Goal: Task Accomplishment & Management: Use online tool/utility

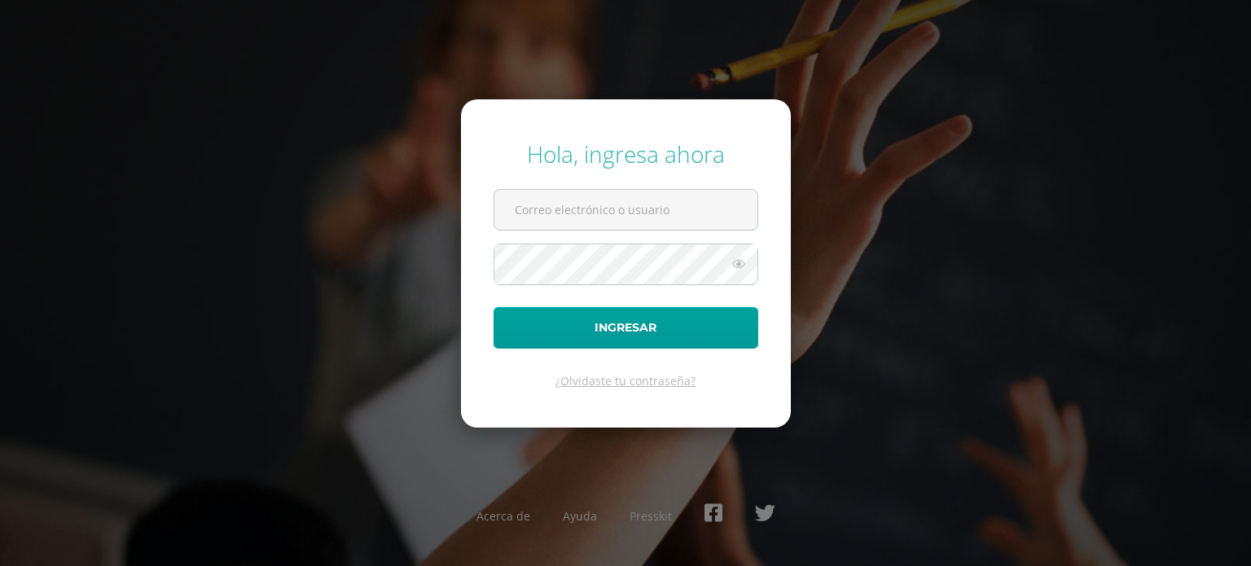
type input "celeste.recinos@liceoguatemala.edu.gt"
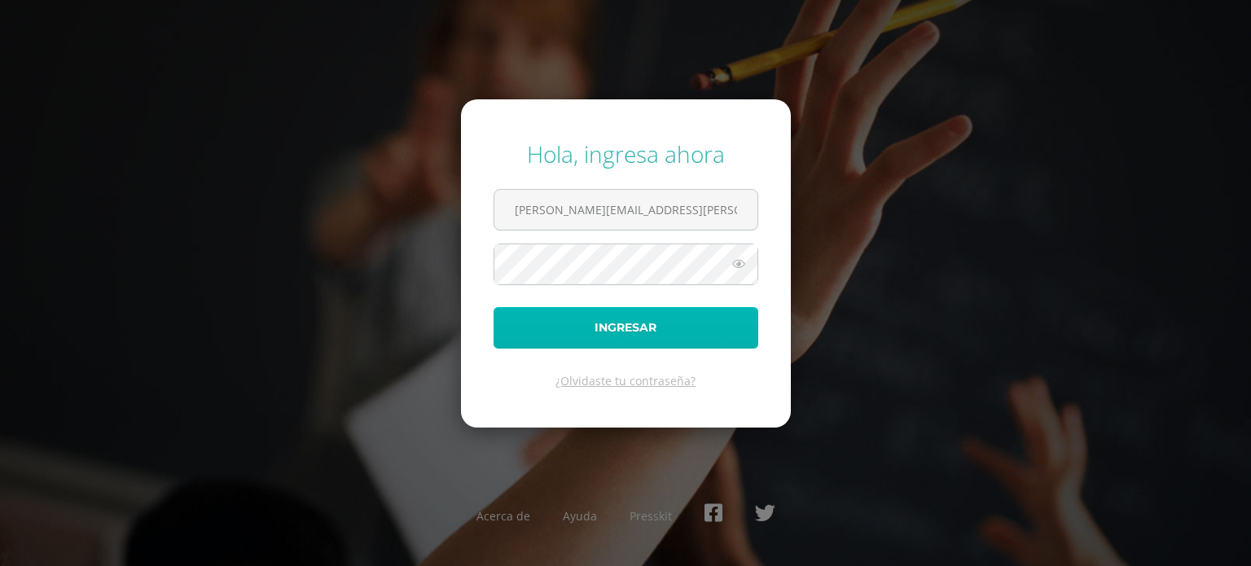
click at [497, 327] on button "Ingresar" at bounding box center [626, 328] width 265 height 42
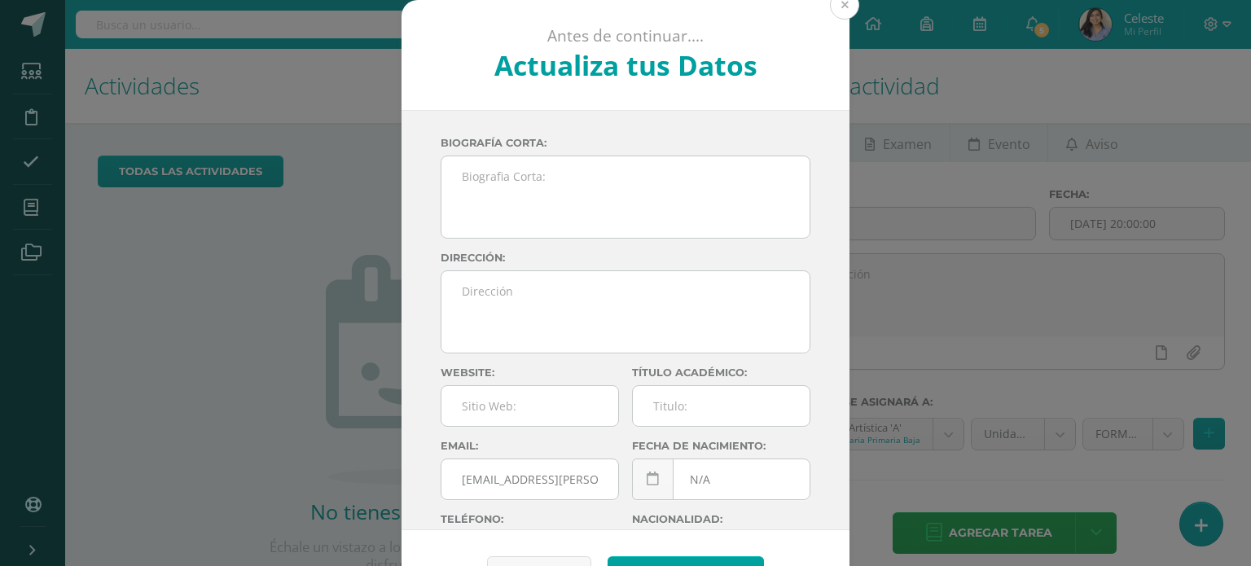
click at [832, 12] on button at bounding box center [844, 4] width 29 height 29
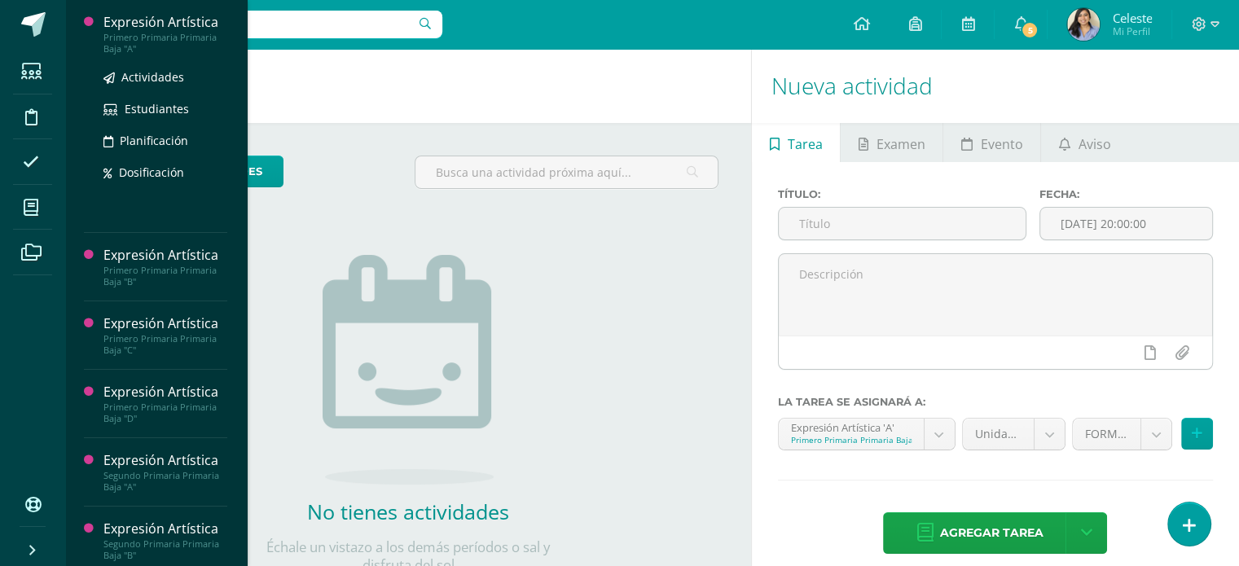
click at [132, 34] on div "Primero Primaria Primaria Baja "A"" at bounding box center [165, 43] width 124 height 23
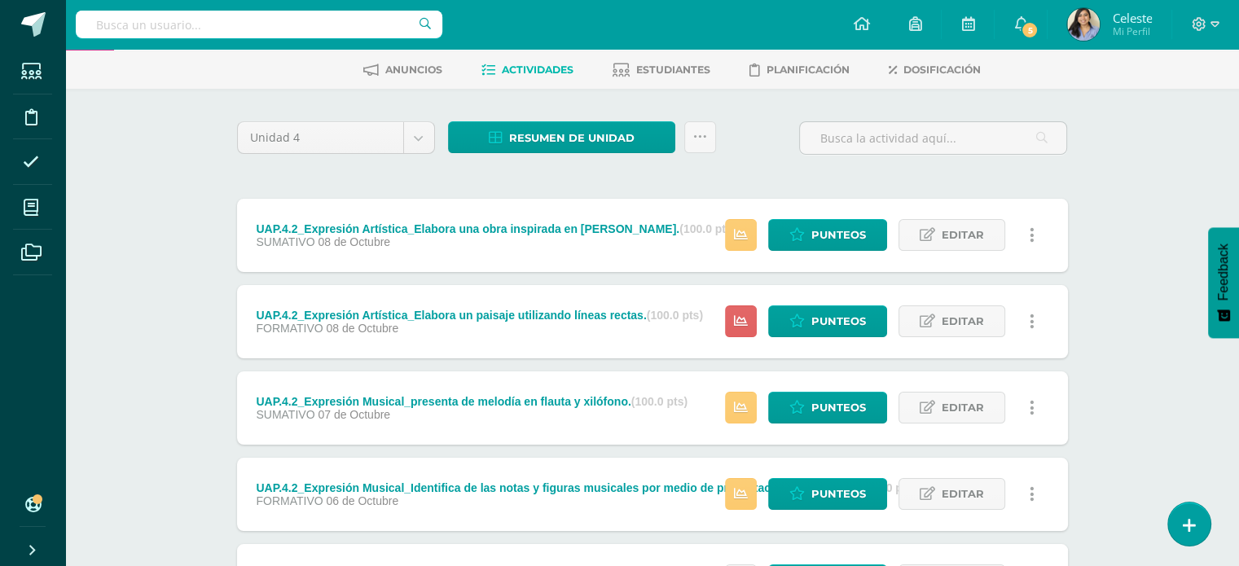
scroll to position [72, 0]
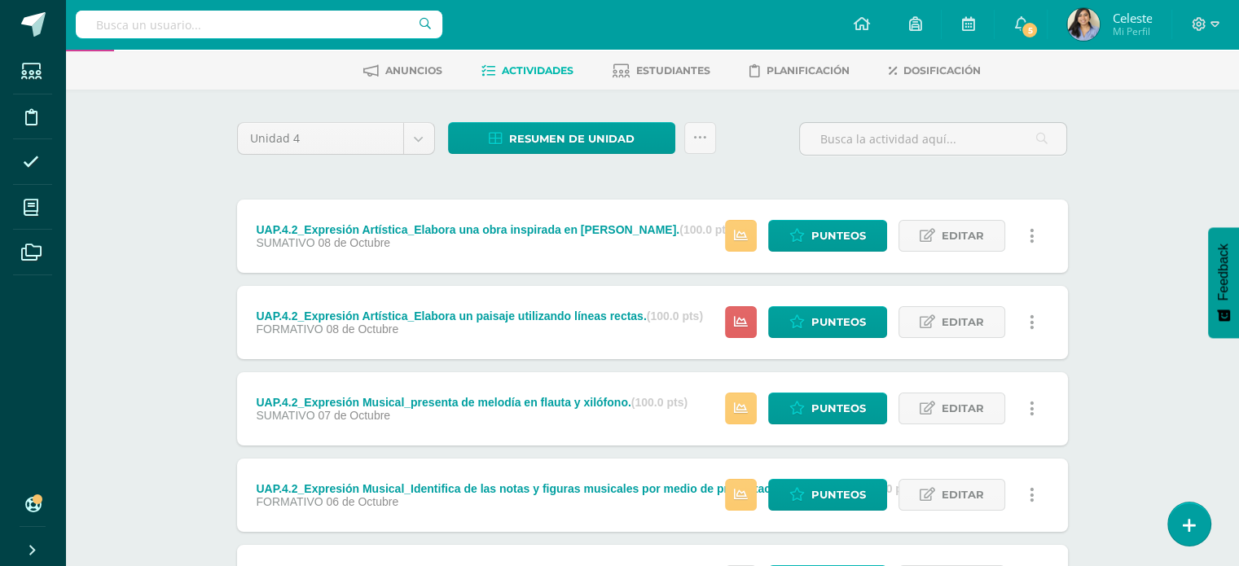
click at [584, 227] on div "UAP.4.2_Expresión Artística_Elabora una obra inspirada en Robert Brandford. (10…" at bounding box center [496, 229] width 480 height 13
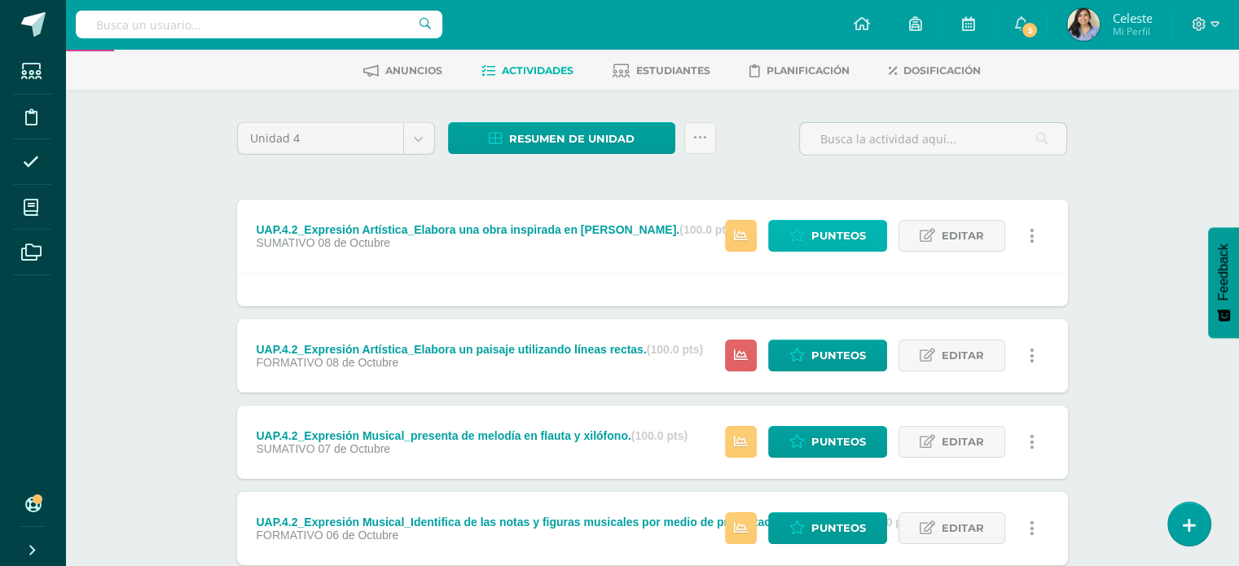
click at [790, 240] on link "Punteos" at bounding box center [827, 236] width 119 height 32
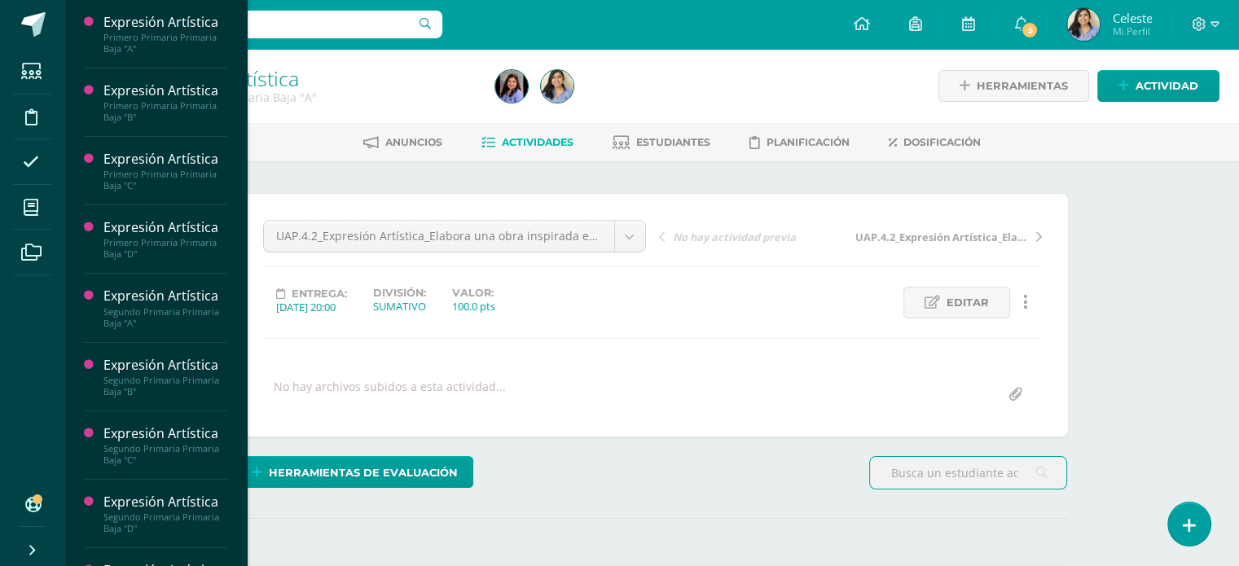
scroll to position [49, 0]
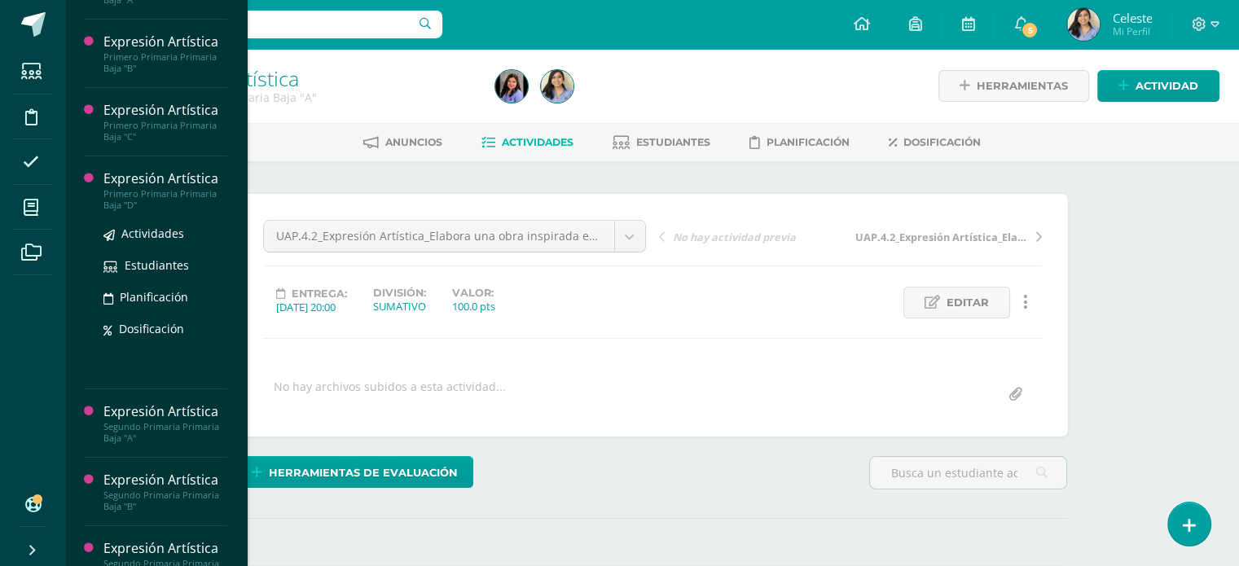
click at [134, 184] on div "Expresión Artística" at bounding box center [165, 178] width 124 height 19
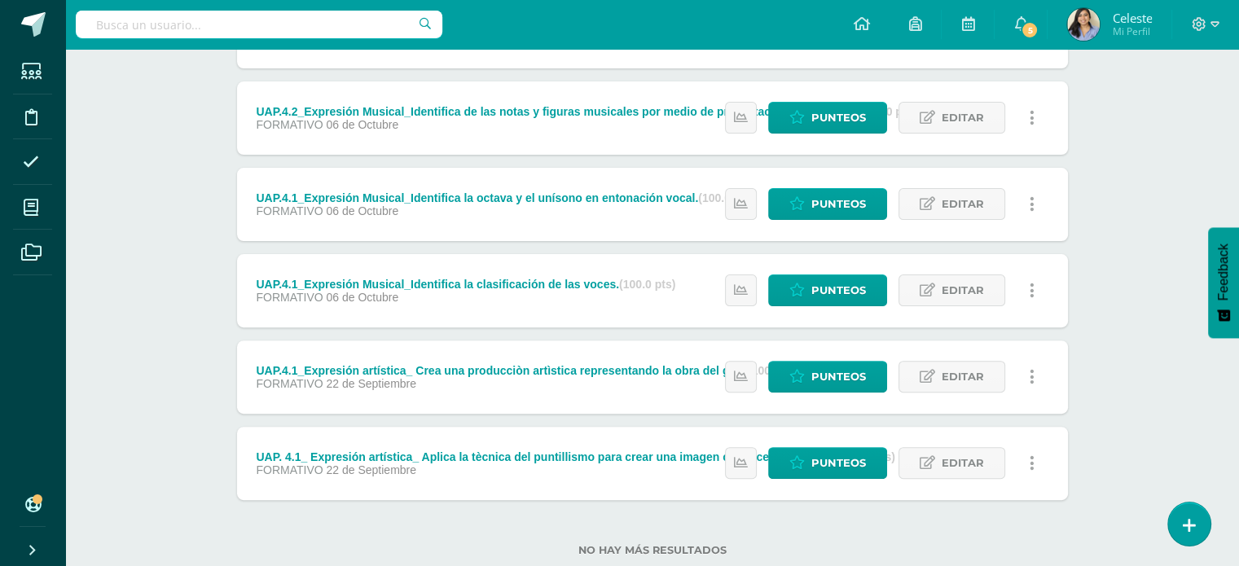
scroll to position [450, 0]
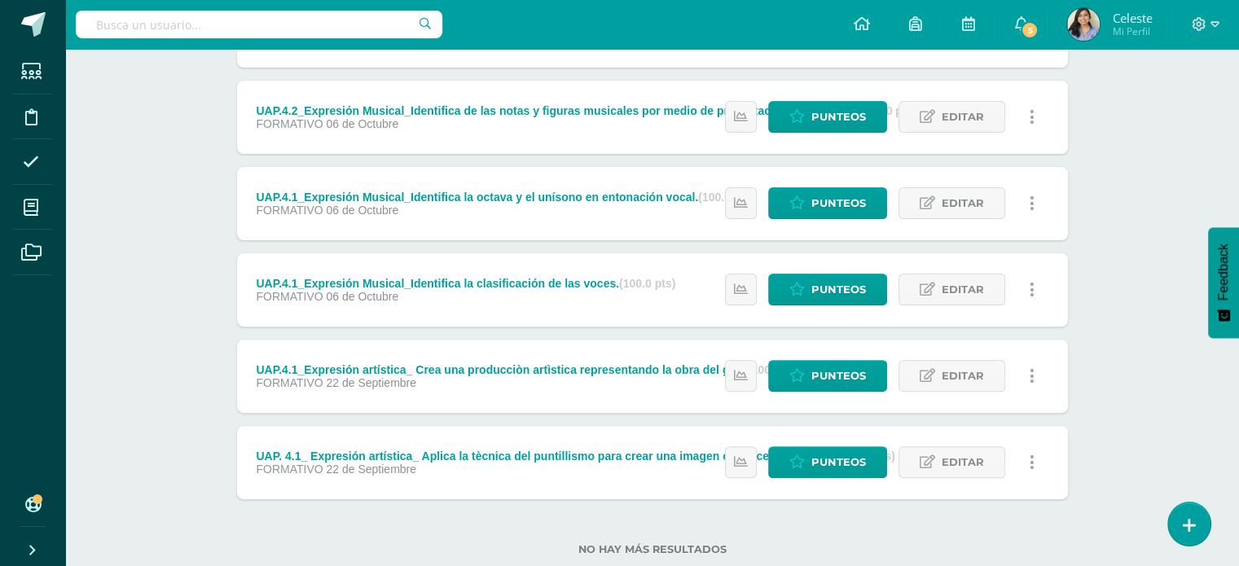
click at [561, 367] on div "UAP.4.1_Expresión artística_ Crea una producciòn artìstica representando la obr…" at bounding box center [530, 369] width 548 height 13
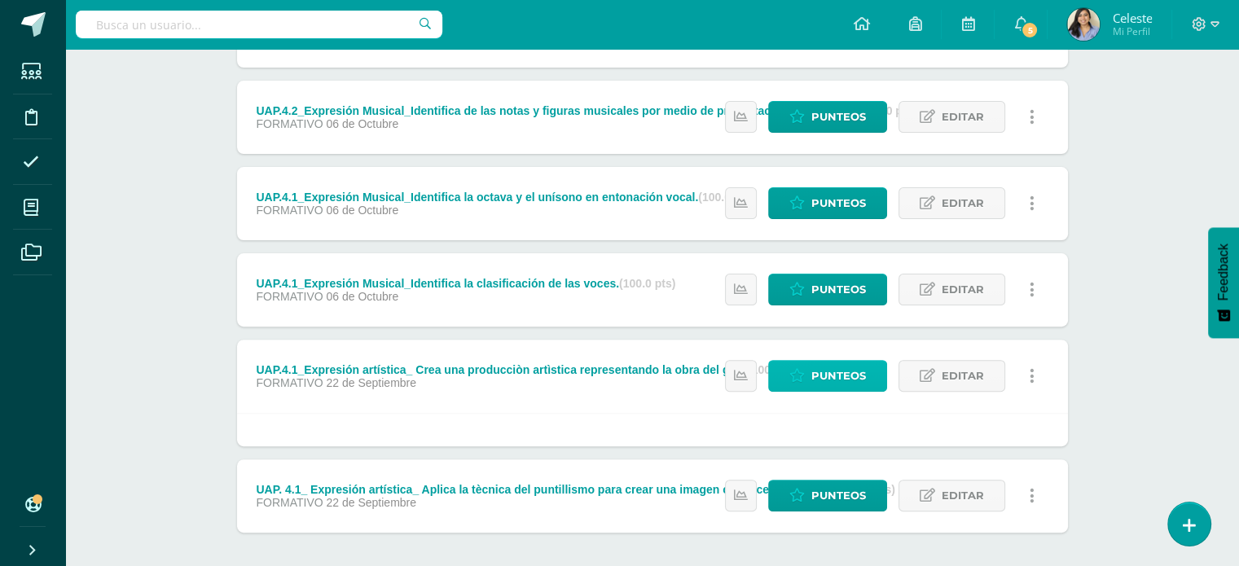
click at [837, 369] on span "Punteos" at bounding box center [838, 376] width 55 height 30
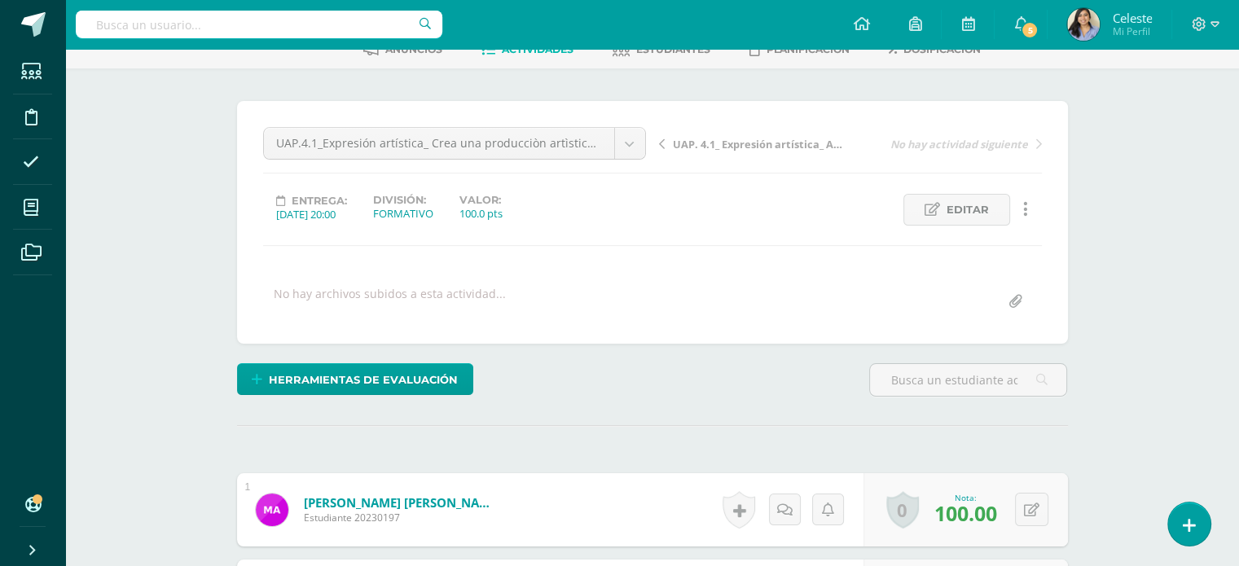
scroll to position [74, 0]
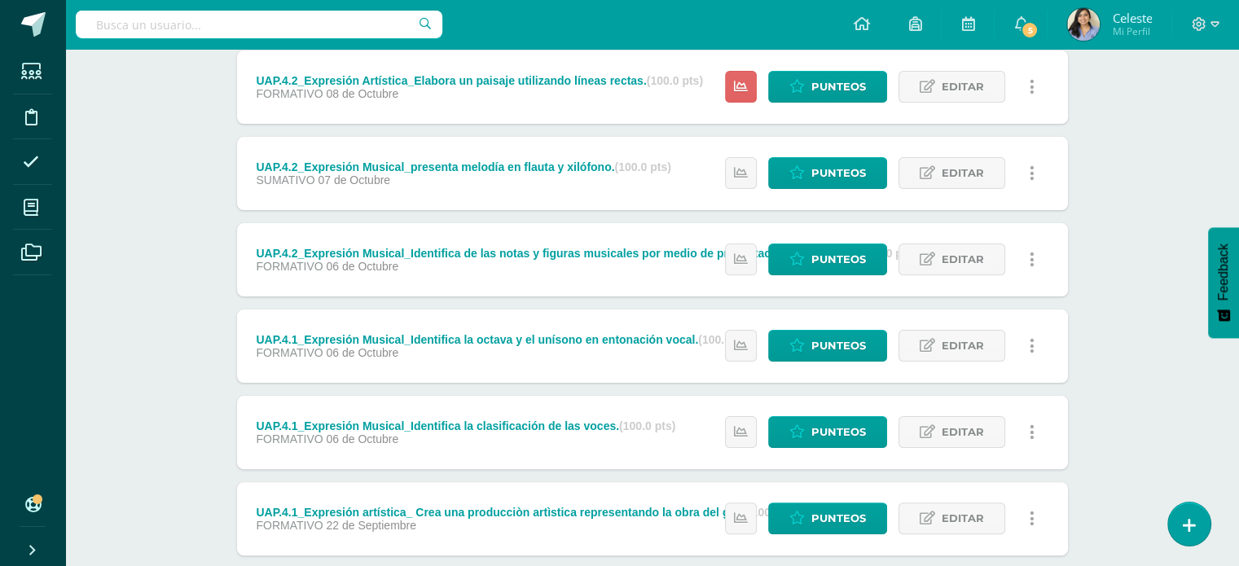
scroll to position [326, 0]
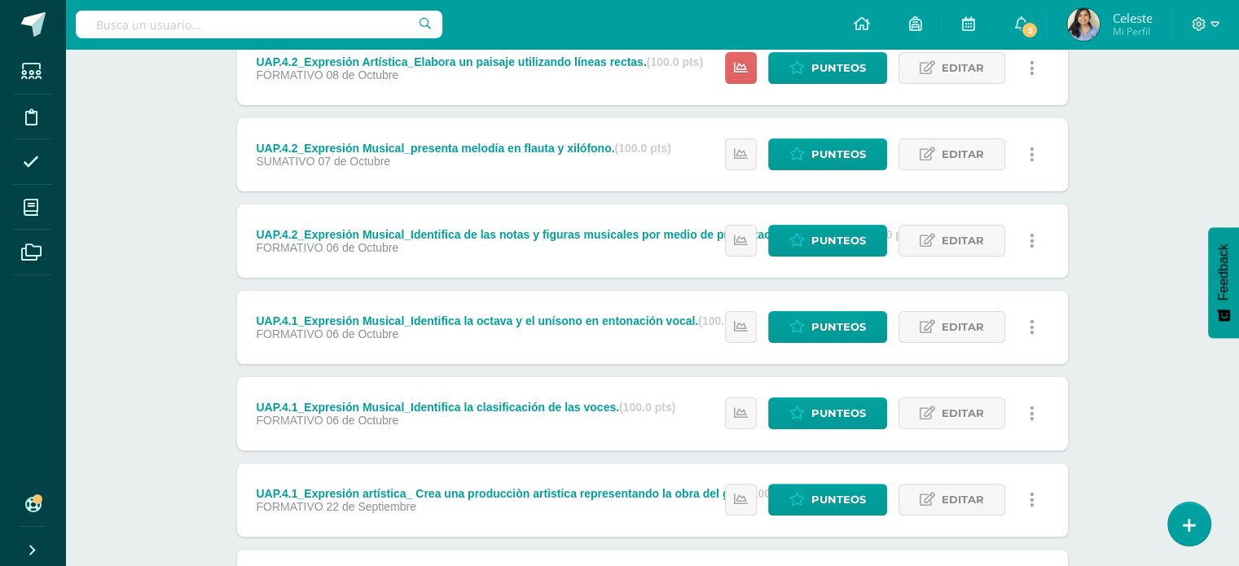
click at [1155, 433] on div "Expresión Artística Primero Primaria Primaria Baja "D" Herramientas Detalle de …" at bounding box center [652, 227] width 1174 height 1009
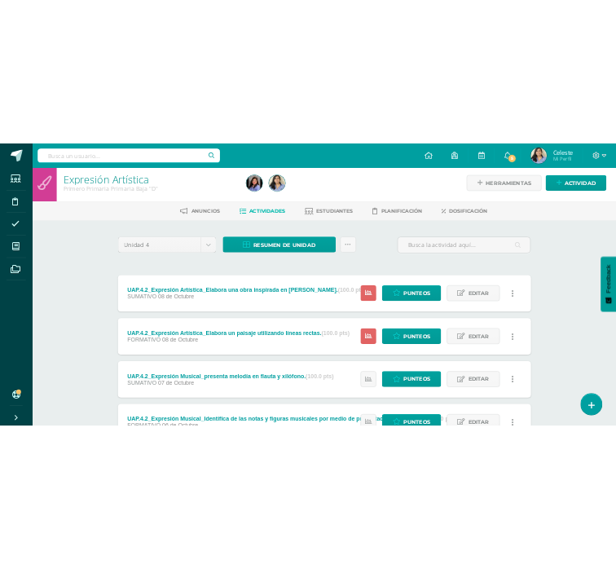
scroll to position [0, 0]
